Goal: Information Seeking & Learning: Understand process/instructions

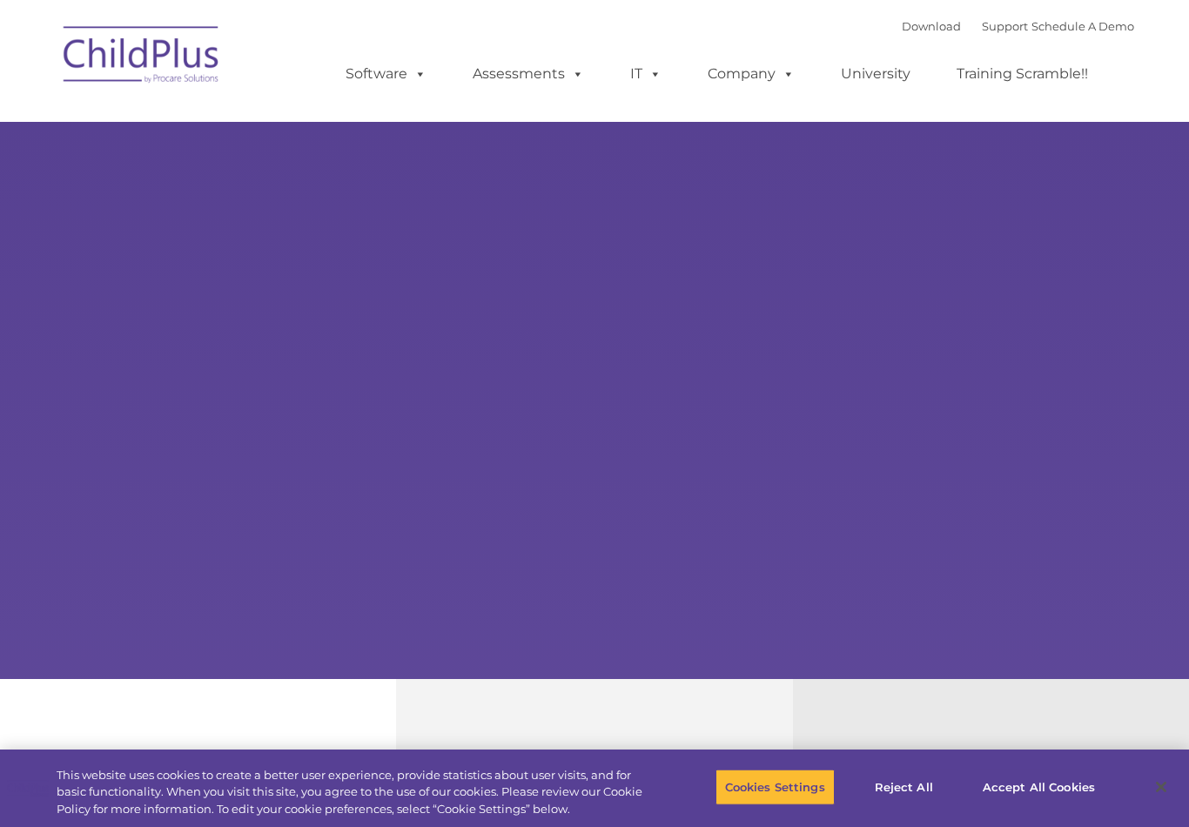
select select "MEDIUM"
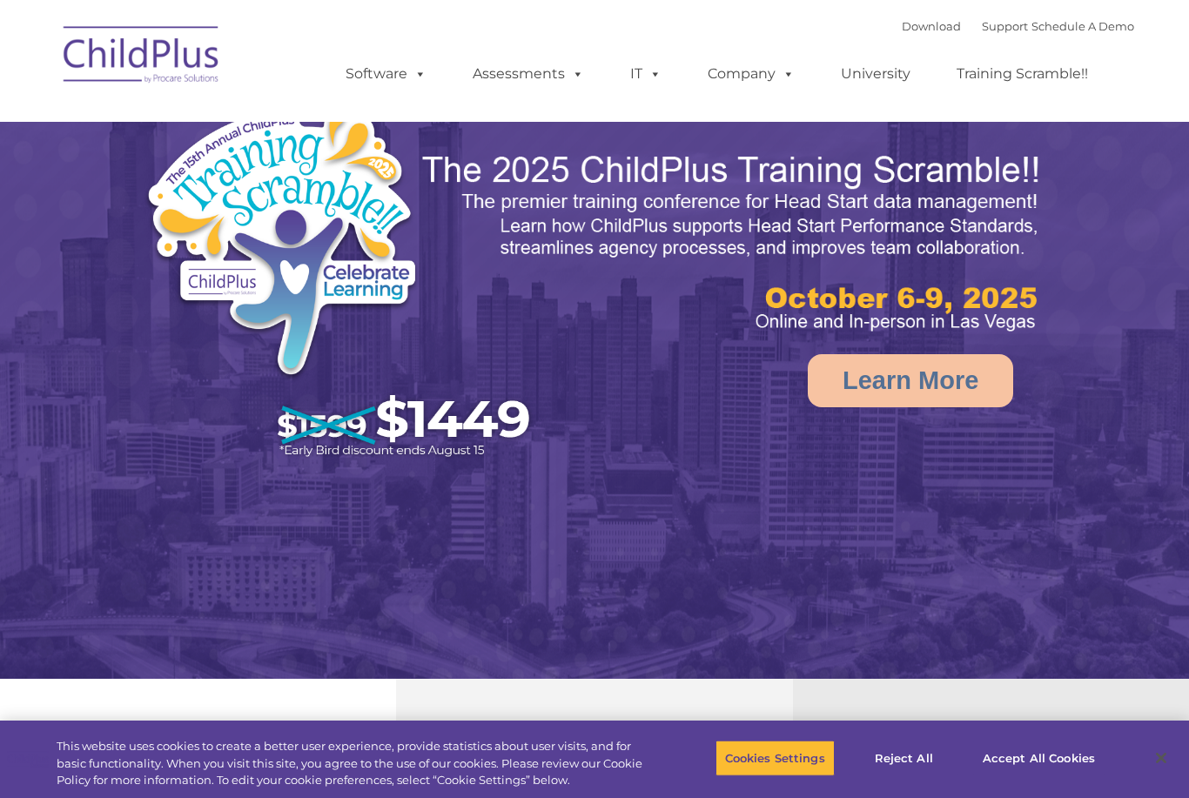
select select "MEDIUM"
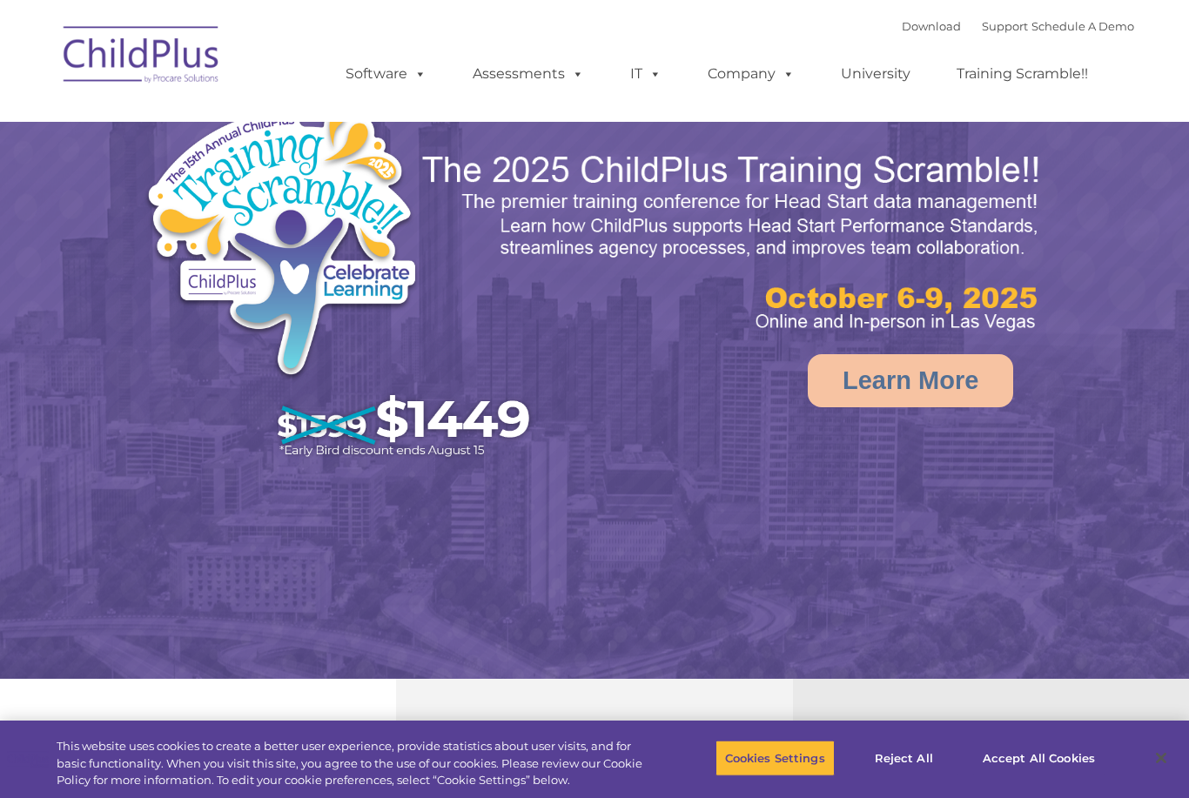
select select "MEDIUM"
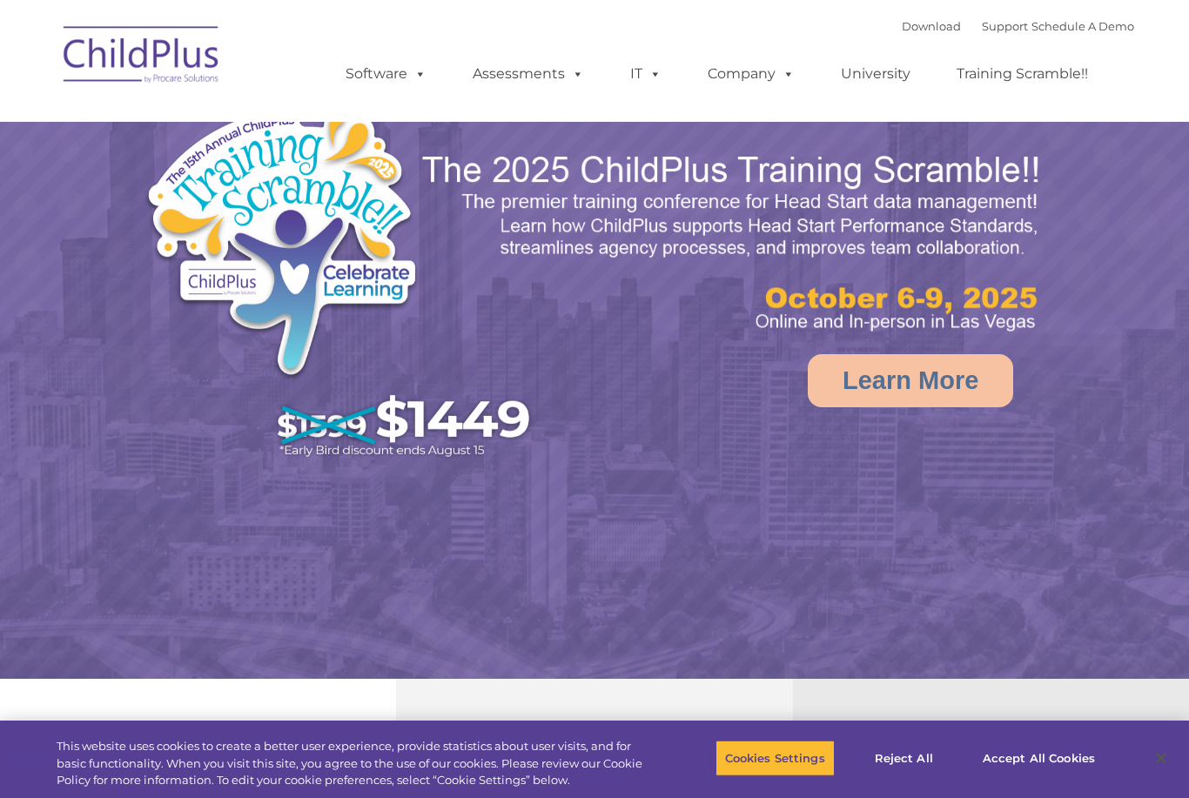
select select "MEDIUM"
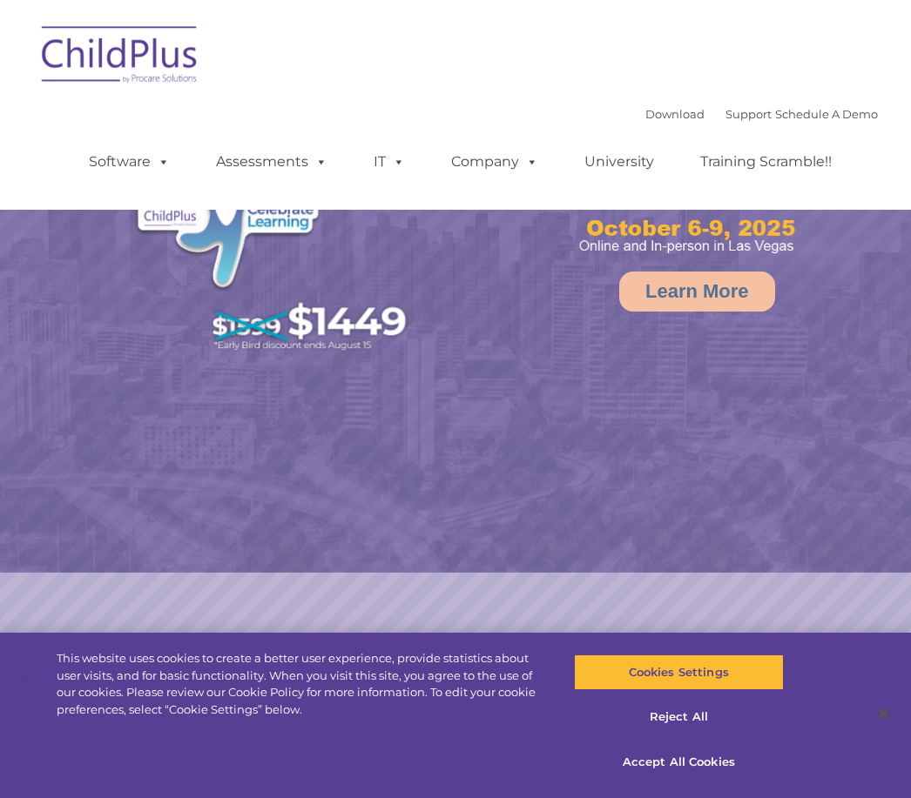
select select "MEDIUM"
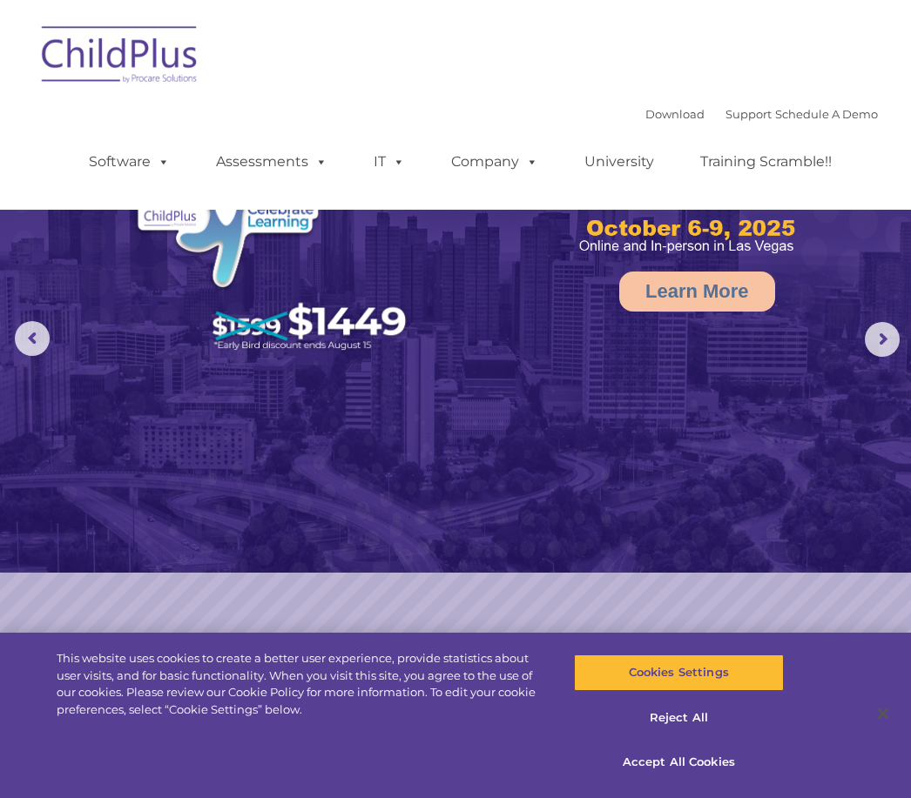
click at [151, 60] on img at bounding box center [120, 57] width 174 height 87
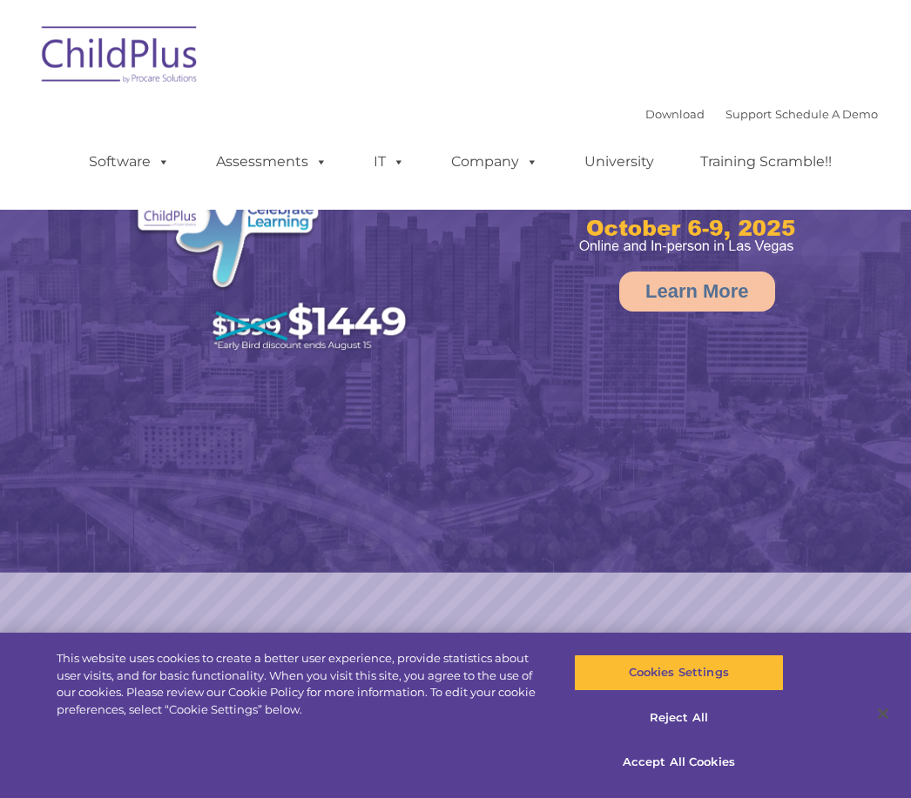
select select "MEDIUM"
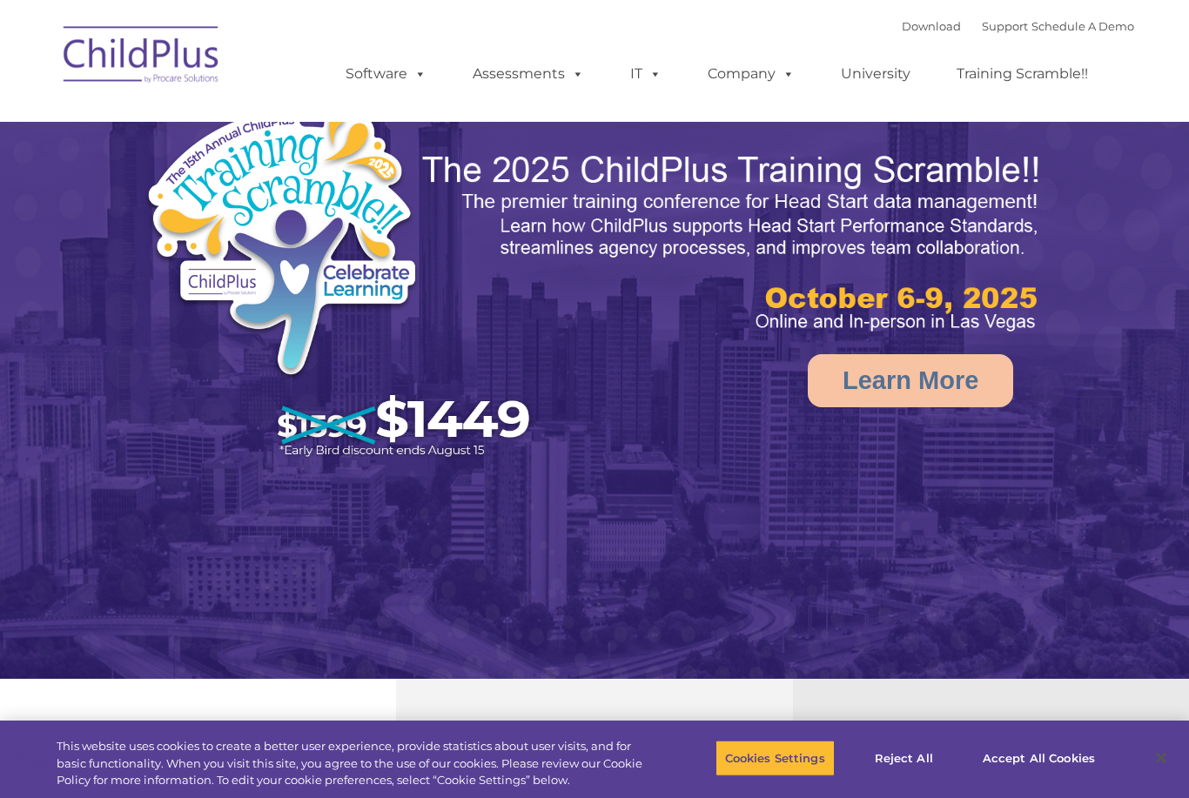
select select "MEDIUM"
click at [902, 21] on link "Download" at bounding box center [931, 26] width 59 height 14
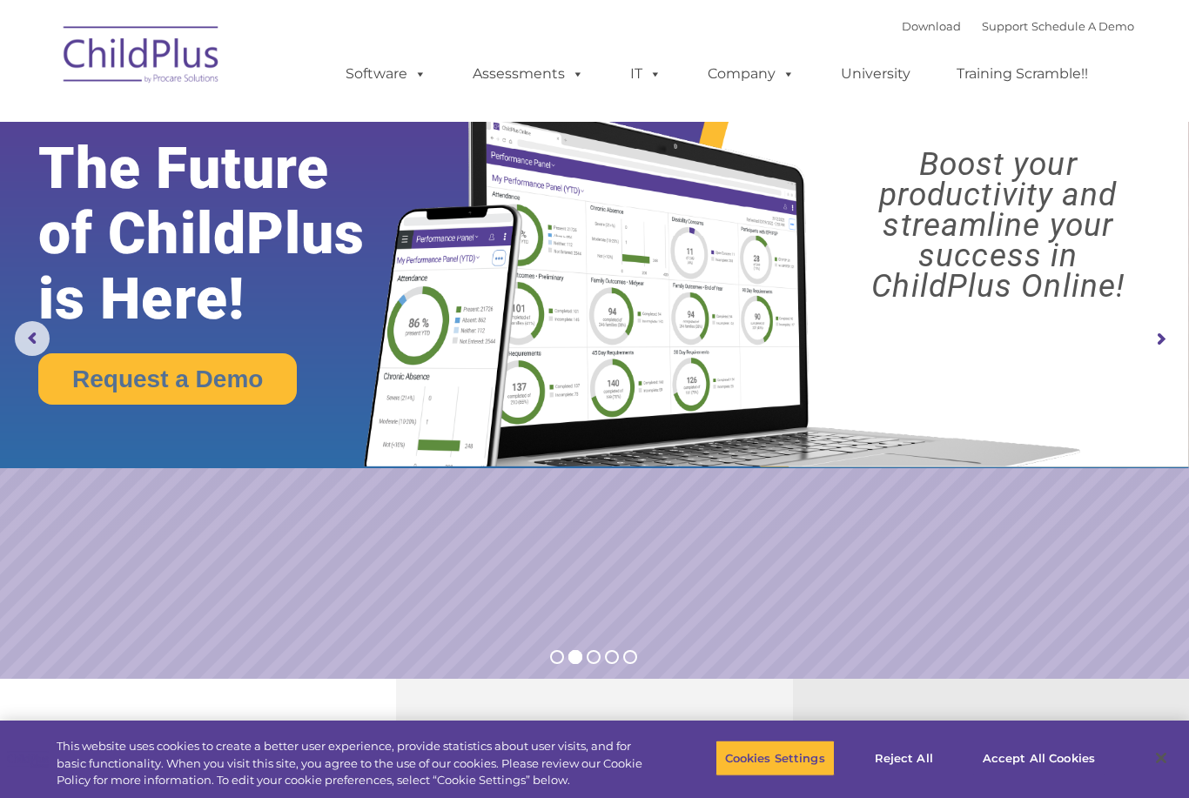
click at [984, 20] on link "Support" at bounding box center [1005, 26] width 46 height 14
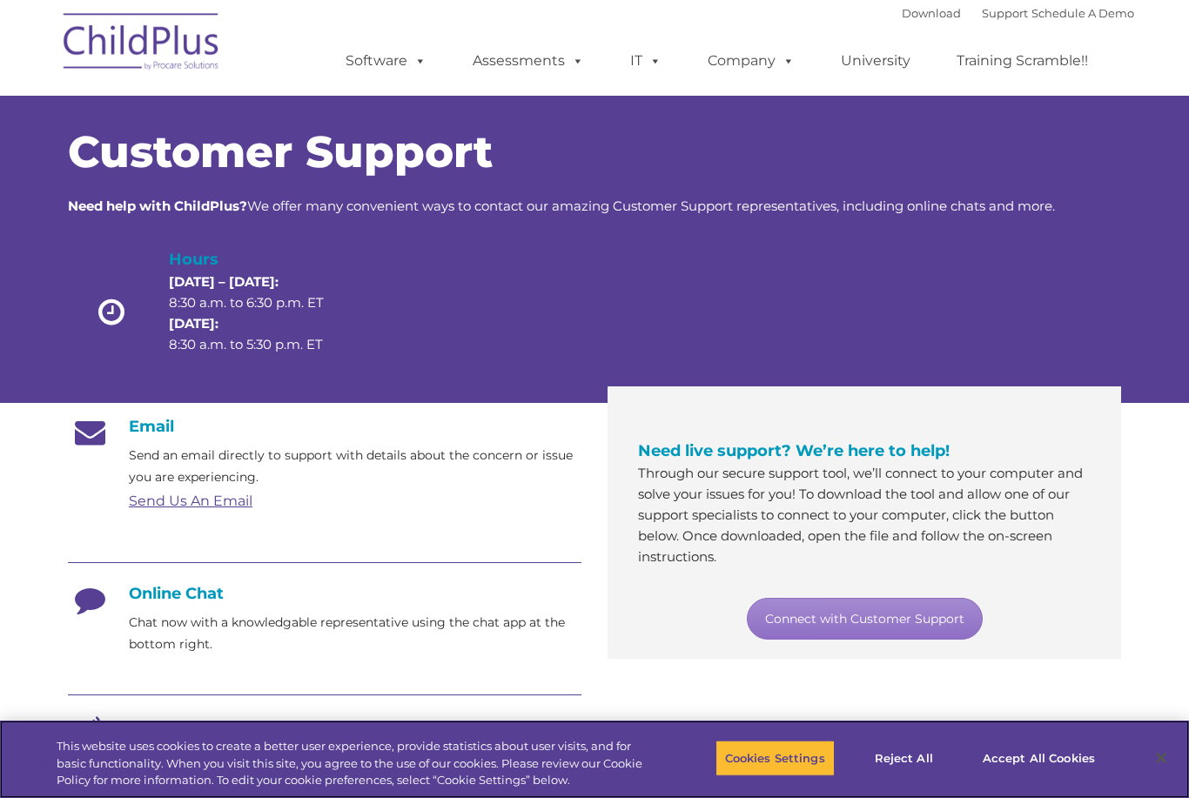
click at [1039, 767] on button "Accept All Cookies" at bounding box center [1038, 758] width 131 height 37
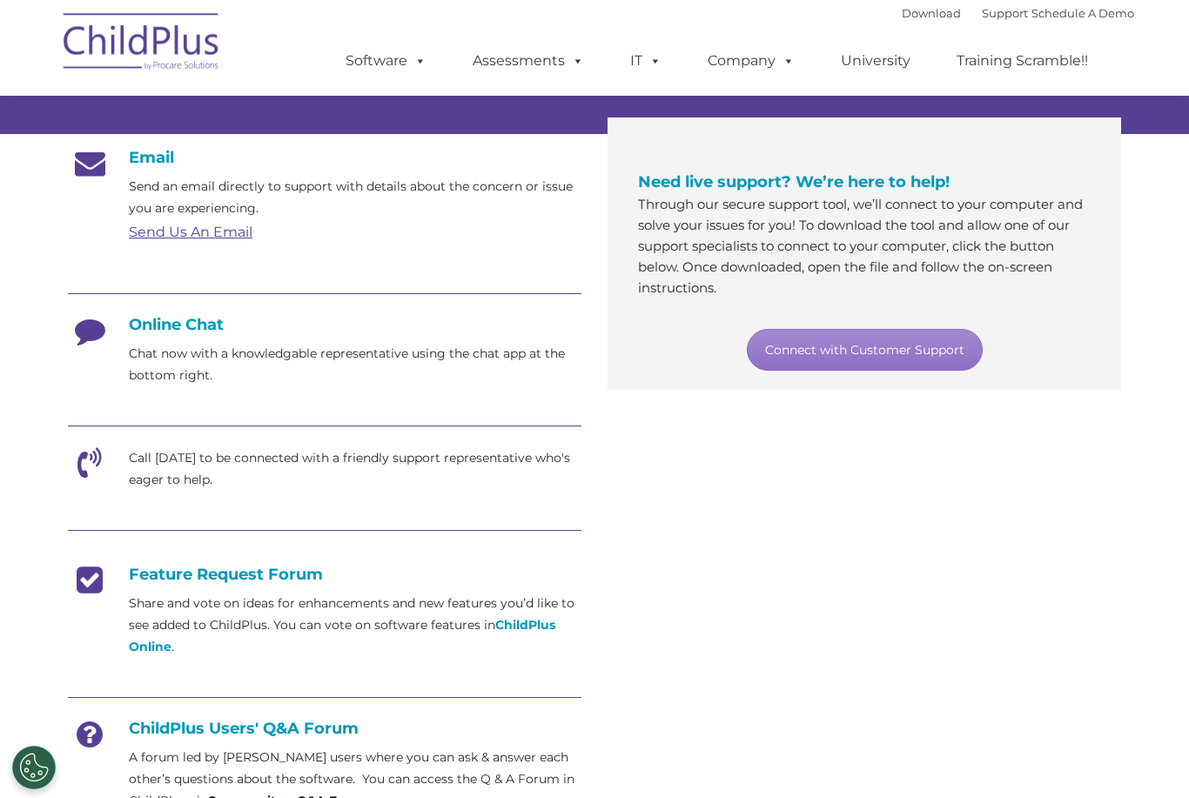
scroll to position [860, 0]
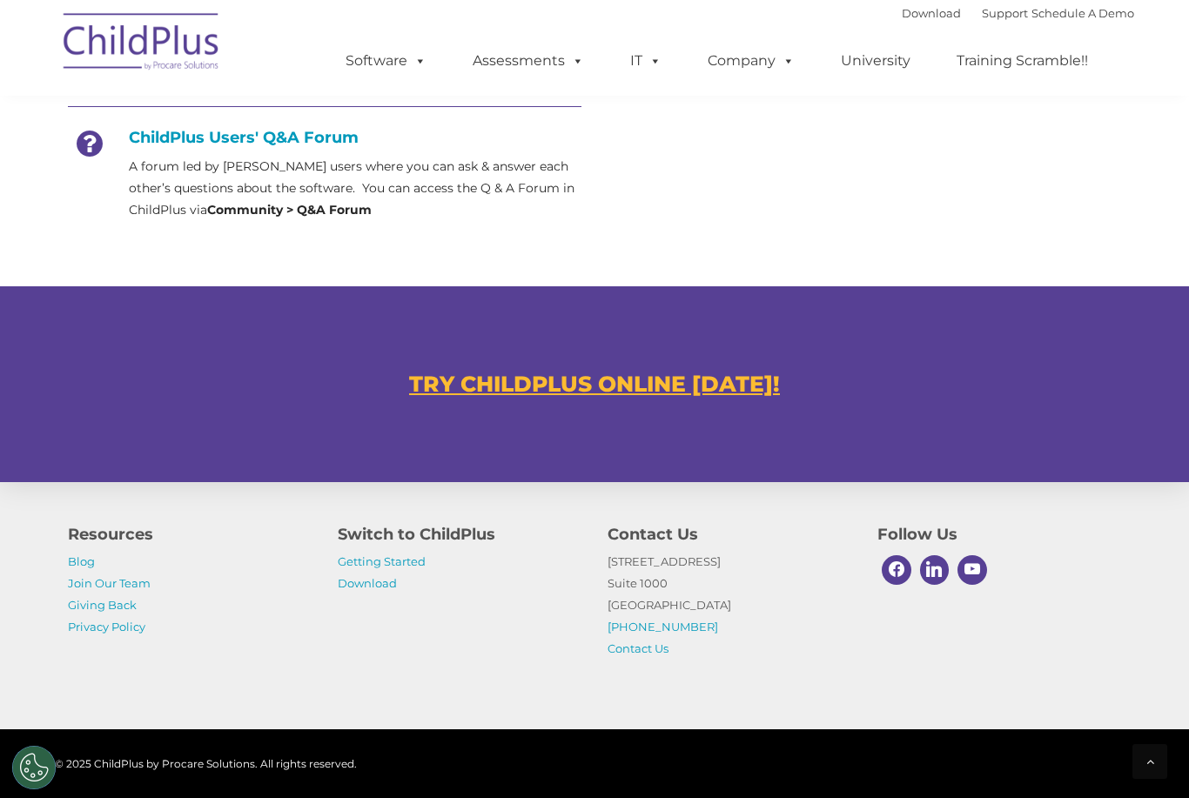
click at [382, 568] on link "Getting Started" at bounding box center [382, 561] width 88 height 14
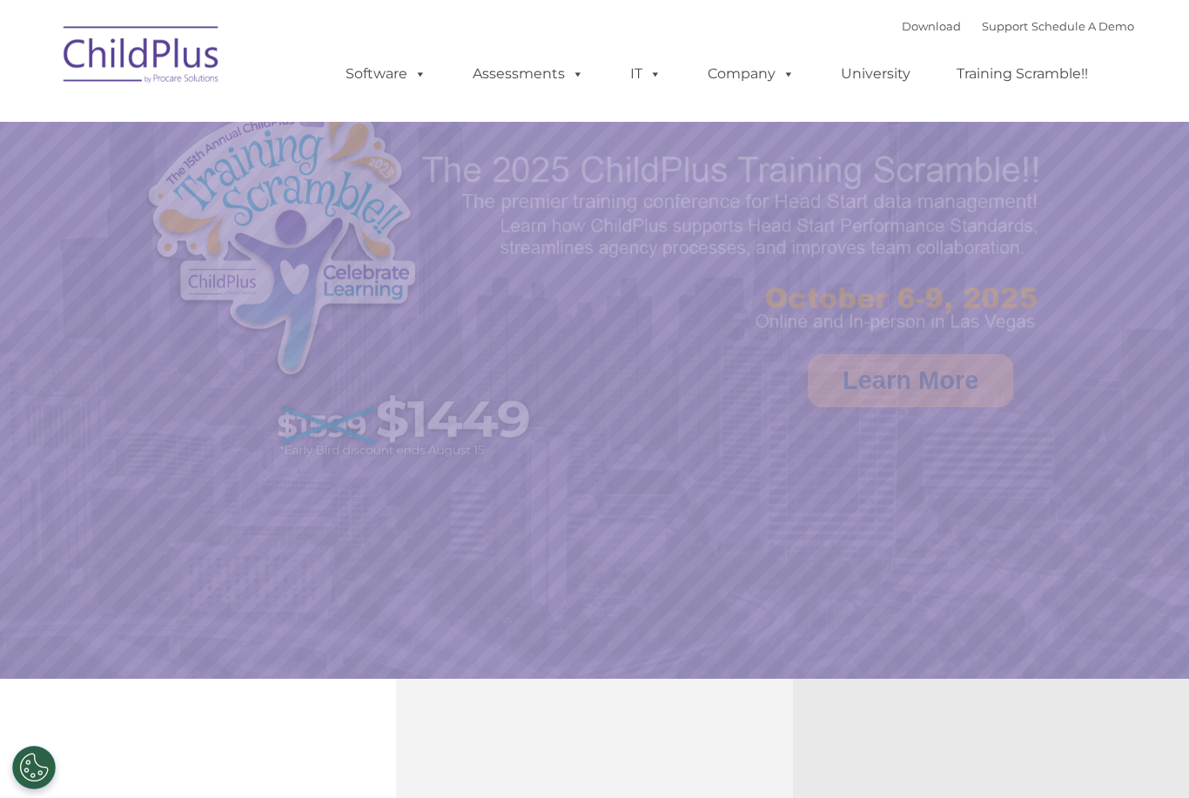
select select "MEDIUM"
